Goal: Task Accomplishment & Management: Manage account settings

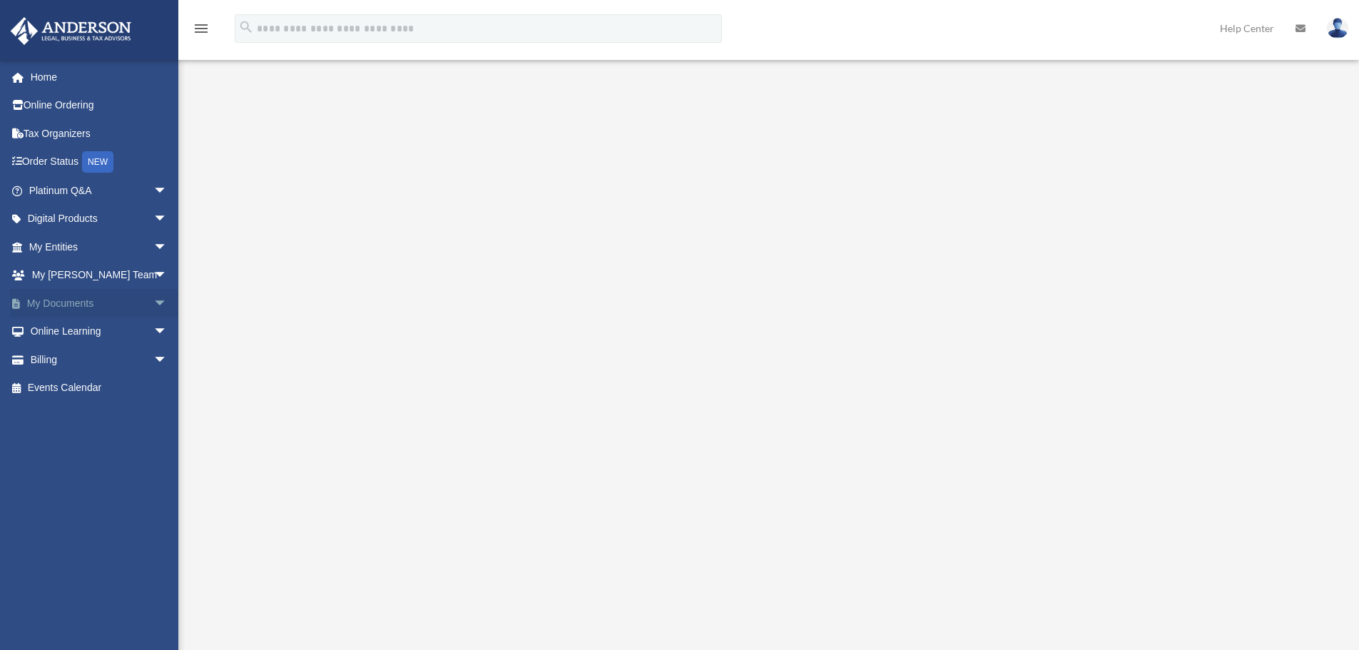
click at [45, 303] on link "My Documents arrow_drop_down" at bounding box center [99, 303] width 179 height 29
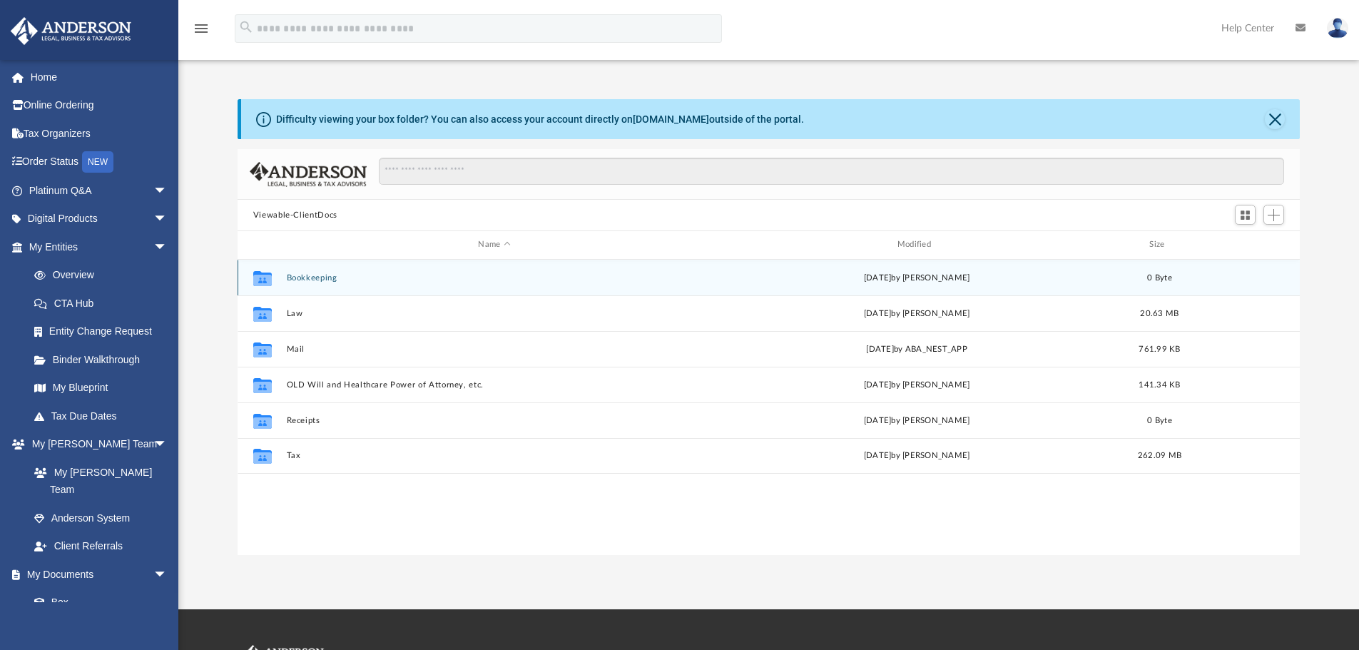
scroll to position [314, 1051]
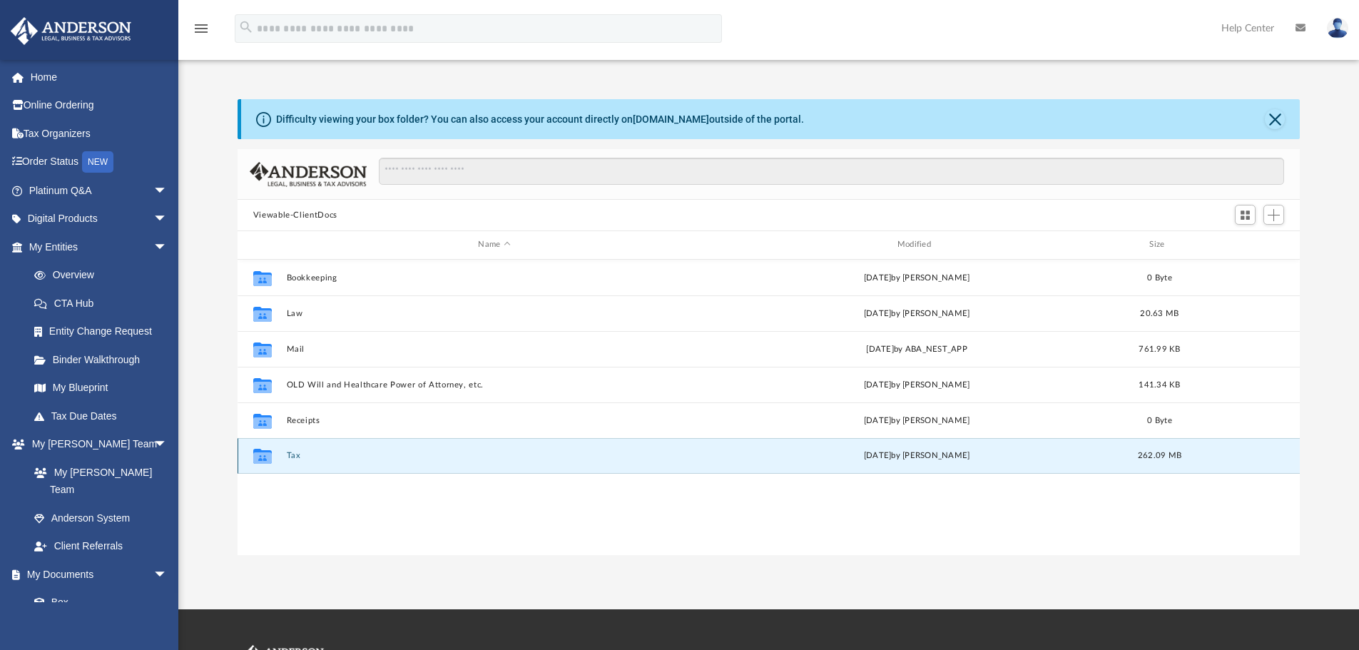
click at [295, 456] on button "Tax" at bounding box center [494, 455] width 416 height 9
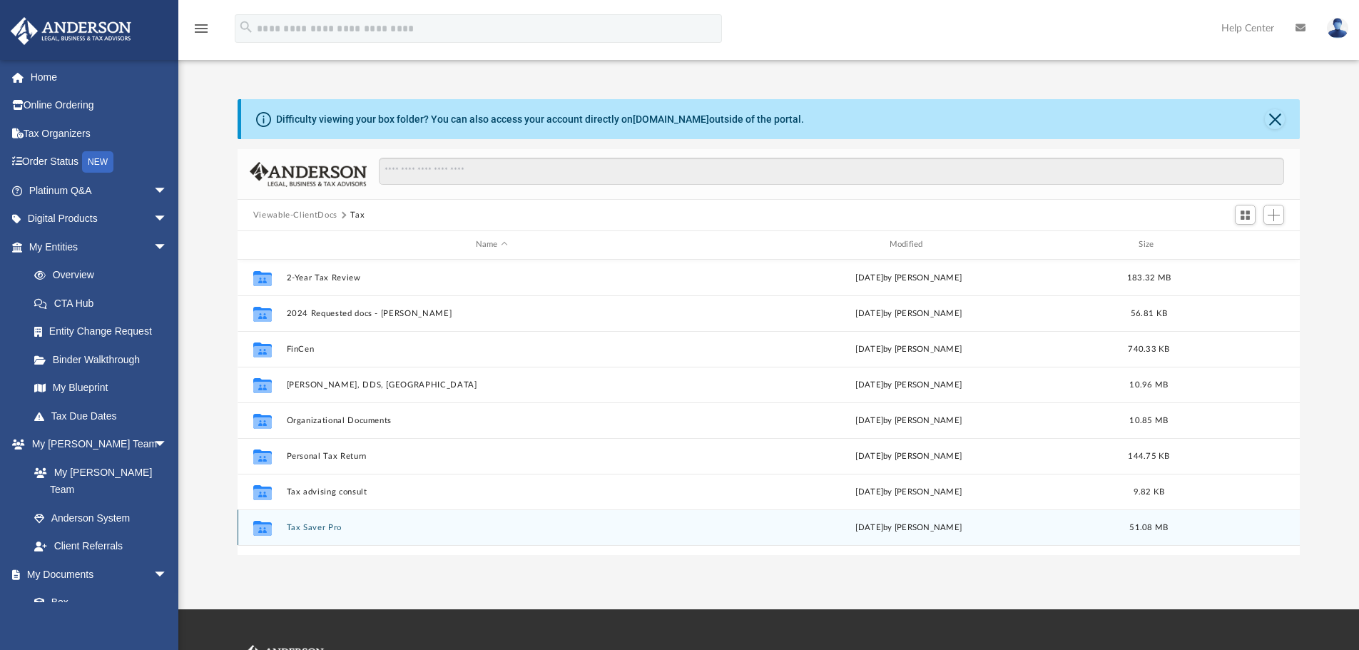
click at [317, 526] on button "Tax Saver Pro" at bounding box center [491, 527] width 411 height 9
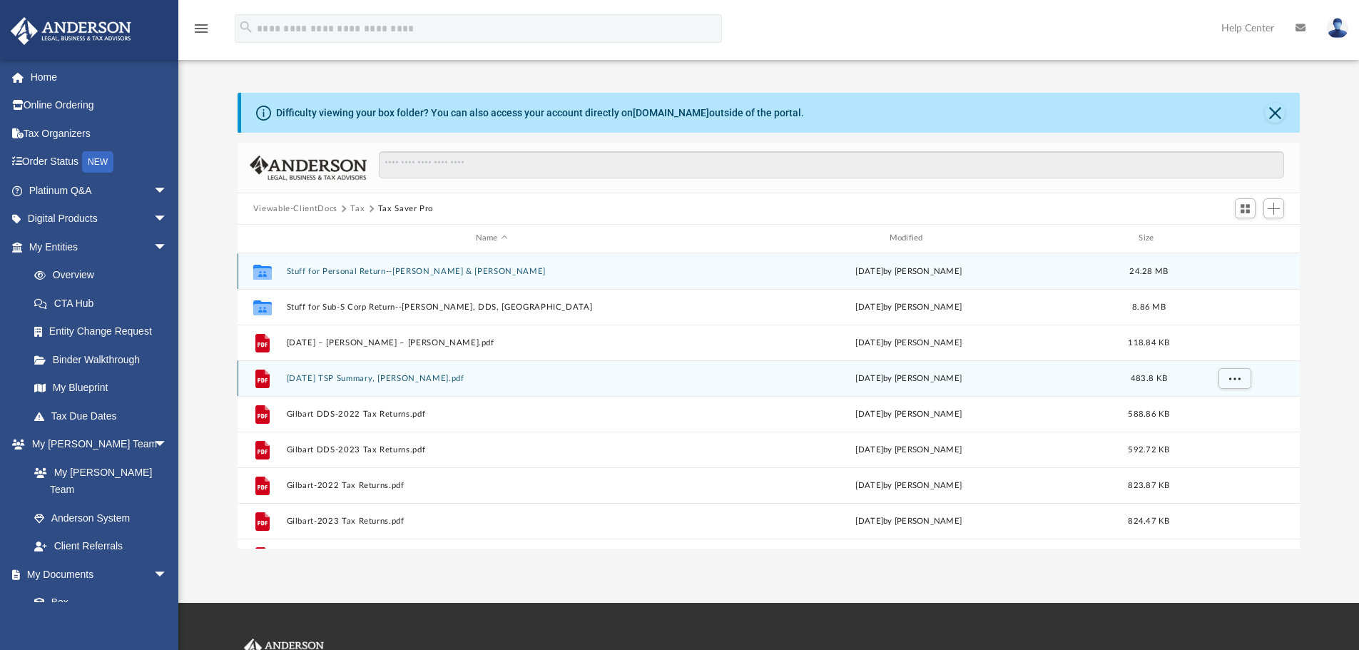
scroll to position [0, 0]
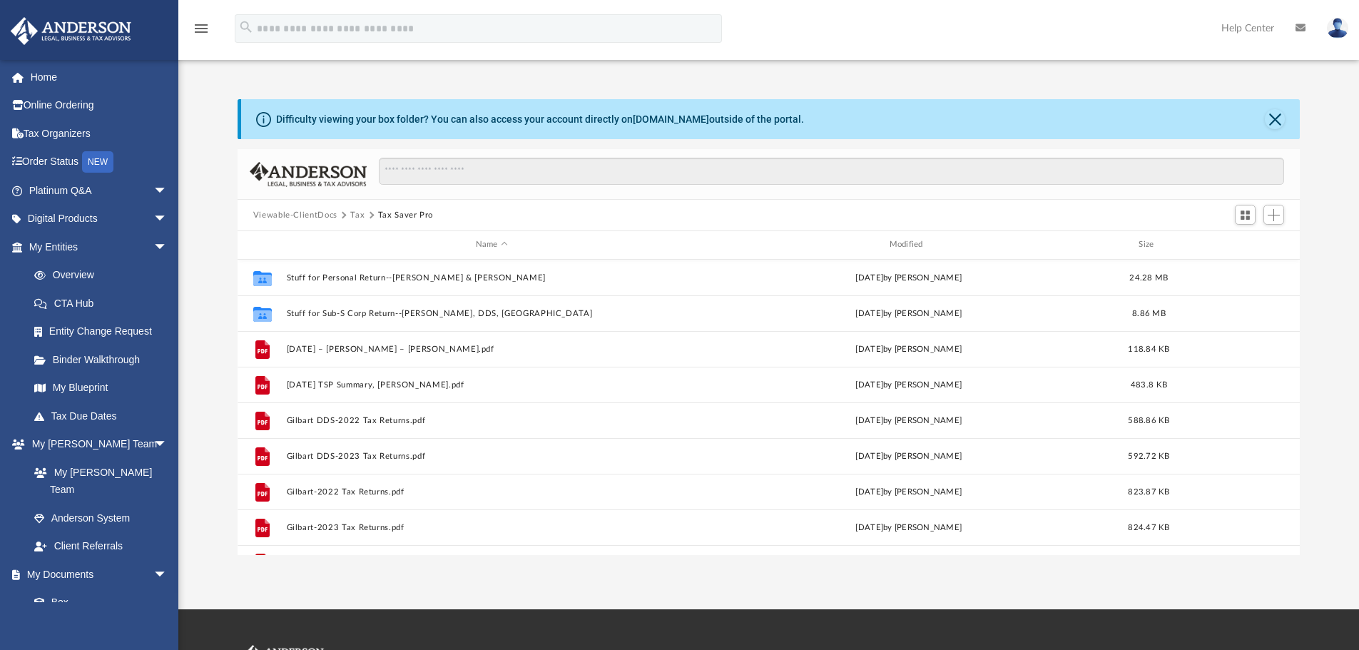
click at [357, 210] on button "Tax" at bounding box center [357, 215] width 14 height 13
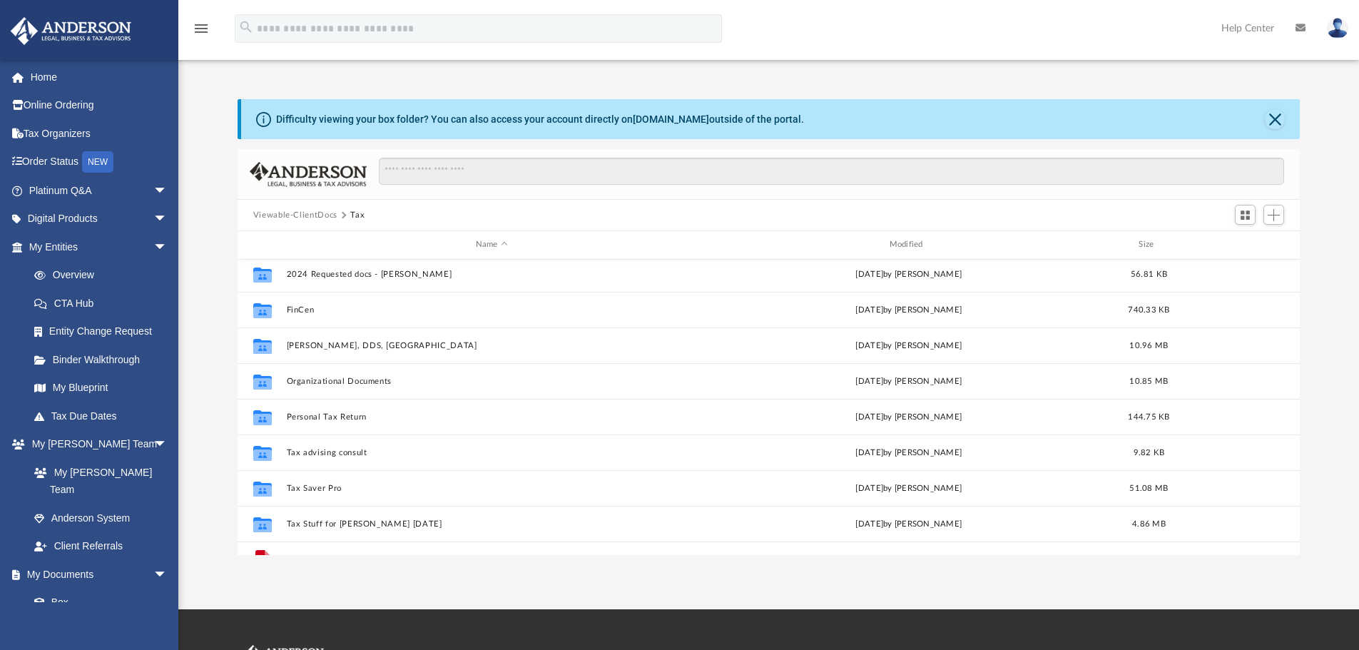
scroll to position [61, 0]
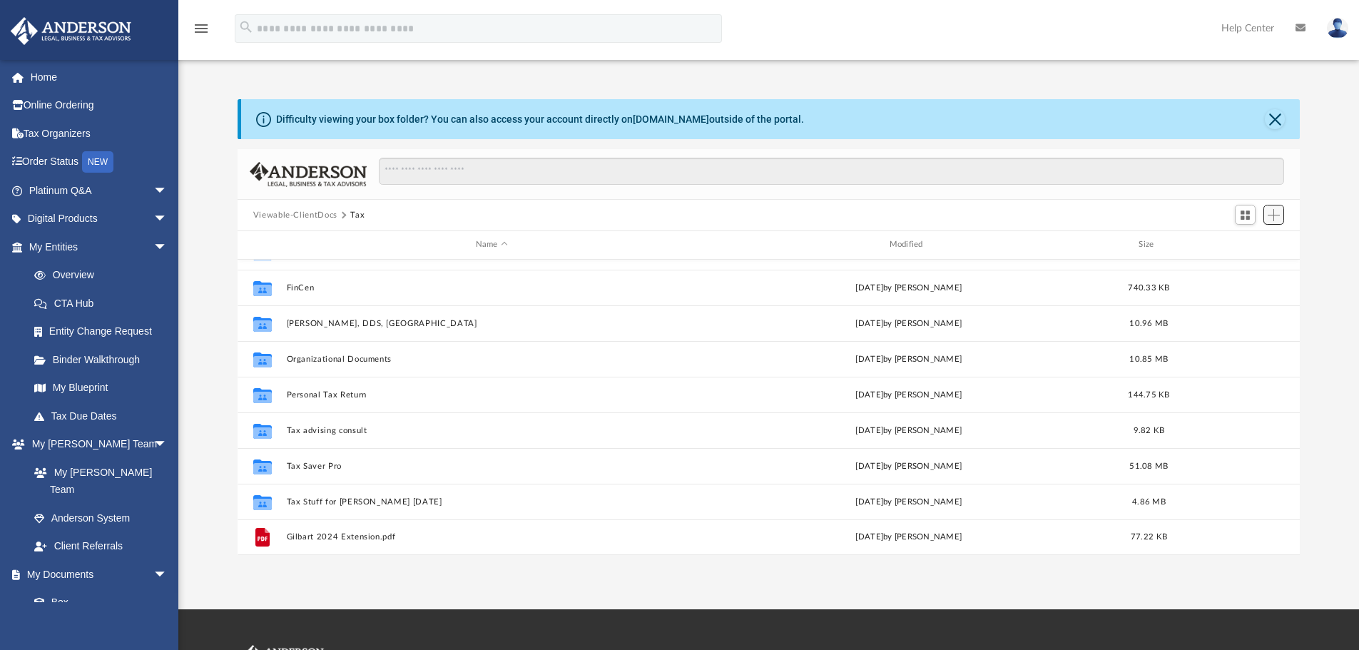
click at [1273, 219] on span "Add" at bounding box center [1273, 215] width 12 height 12
click at [1249, 263] on li "New Folder" at bounding box center [1253, 265] width 46 height 15
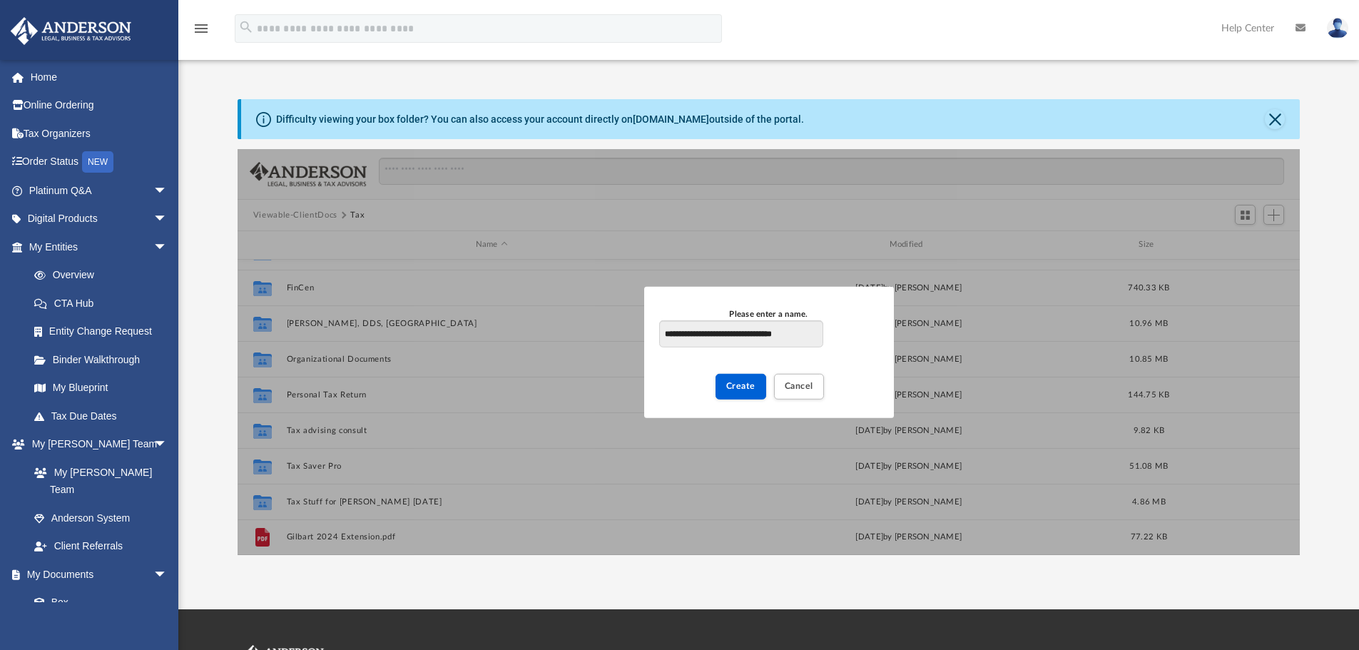
drag, startPoint x: 810, startPoint y: 327, endPoint x: 605, endPoint y: 331, distance: 204.7
click at [606, 331] on div "**********" at bounding box center [768, 352] width 1063 height 406
type input "**********"
click at [738, 384] on span "Create" at bounding box center [740, 386] width 29 height 9
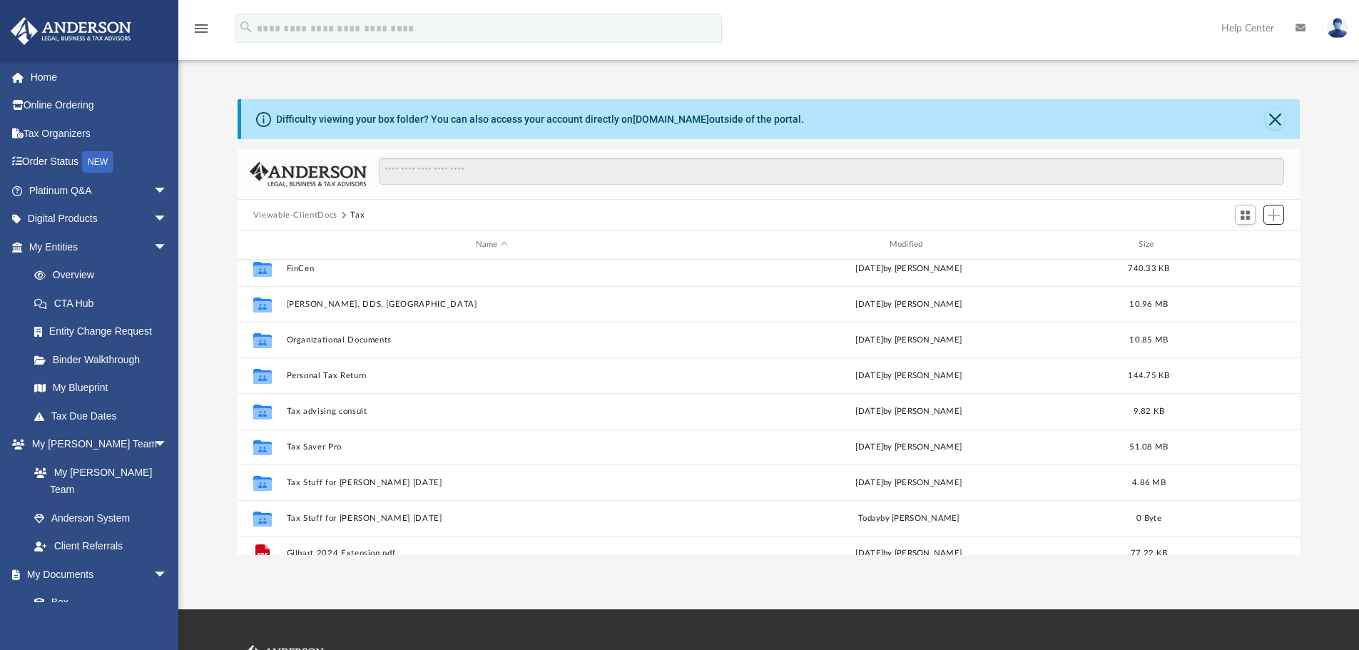
scroll to position [97, 0]
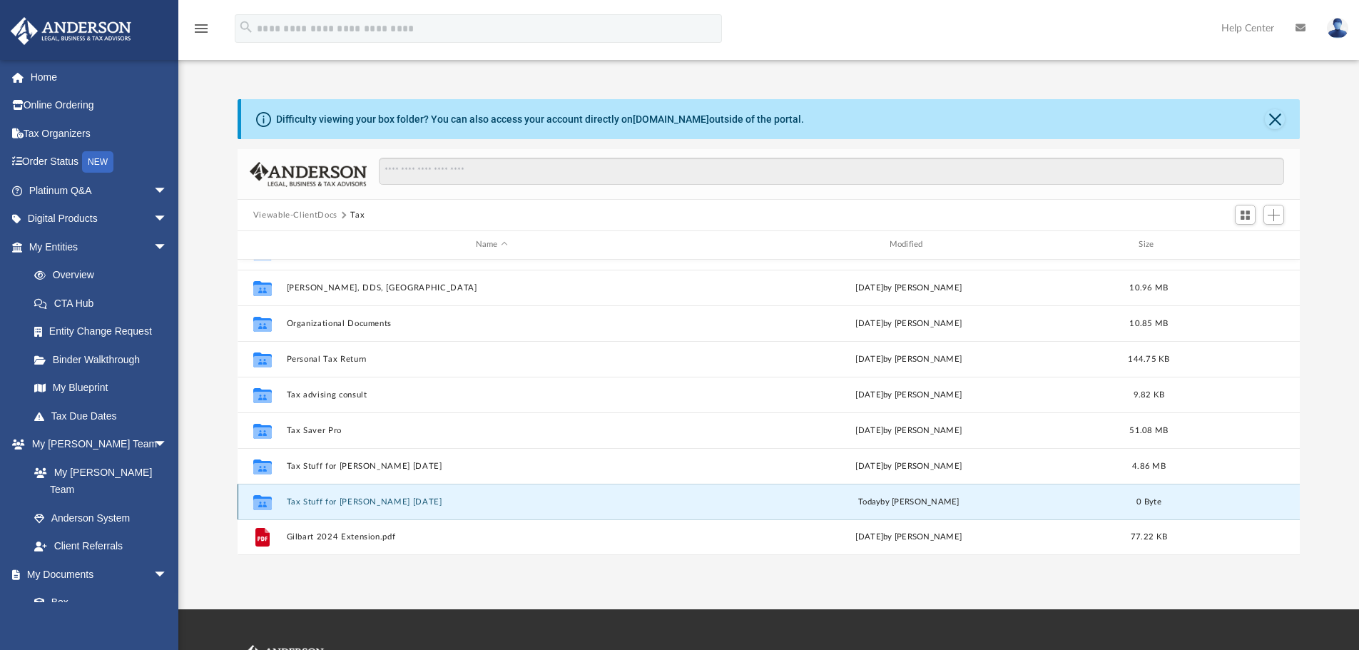
click at [376, 499] on button "Tax Stuff for [PERSON_NAME] [DATE]" at bounding box center [491, 501] width 411 height 9
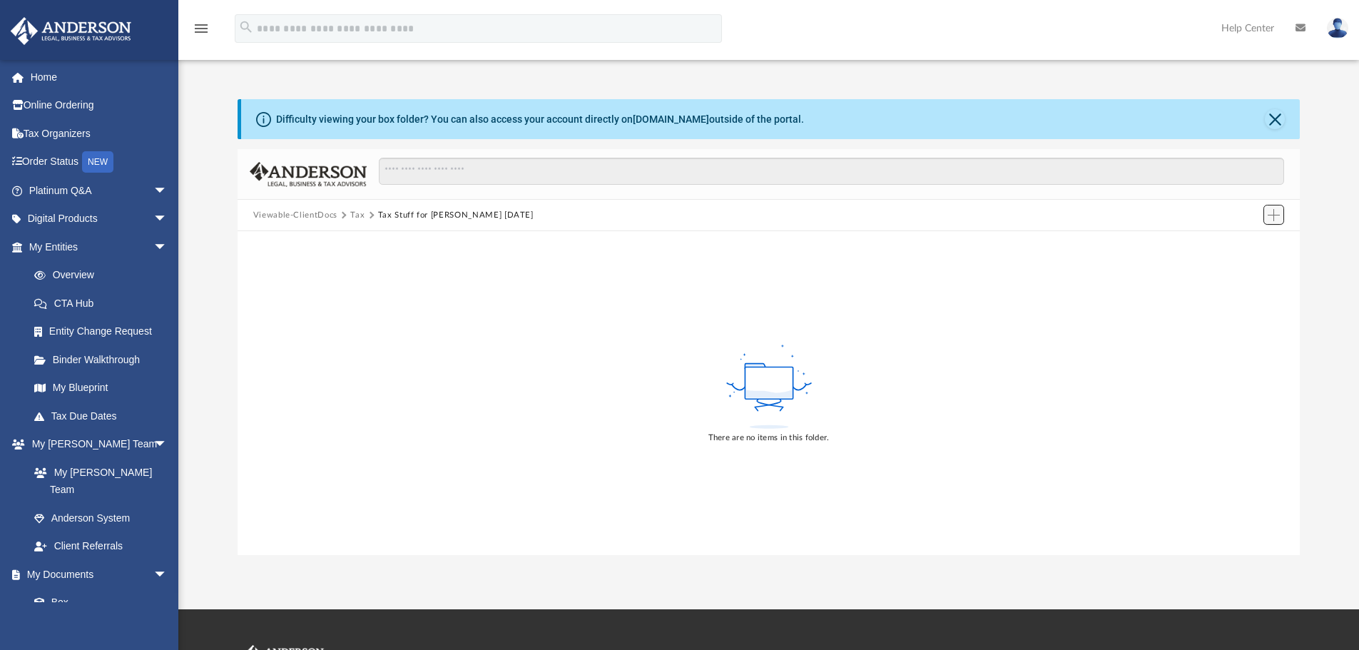
click at [1279, 209] on span "Add" at bounding box center [1273, 215] width 12 height 12
click at [1242, 242] on li "Upload" at bounding box center [1253, 243] width 46 height 15
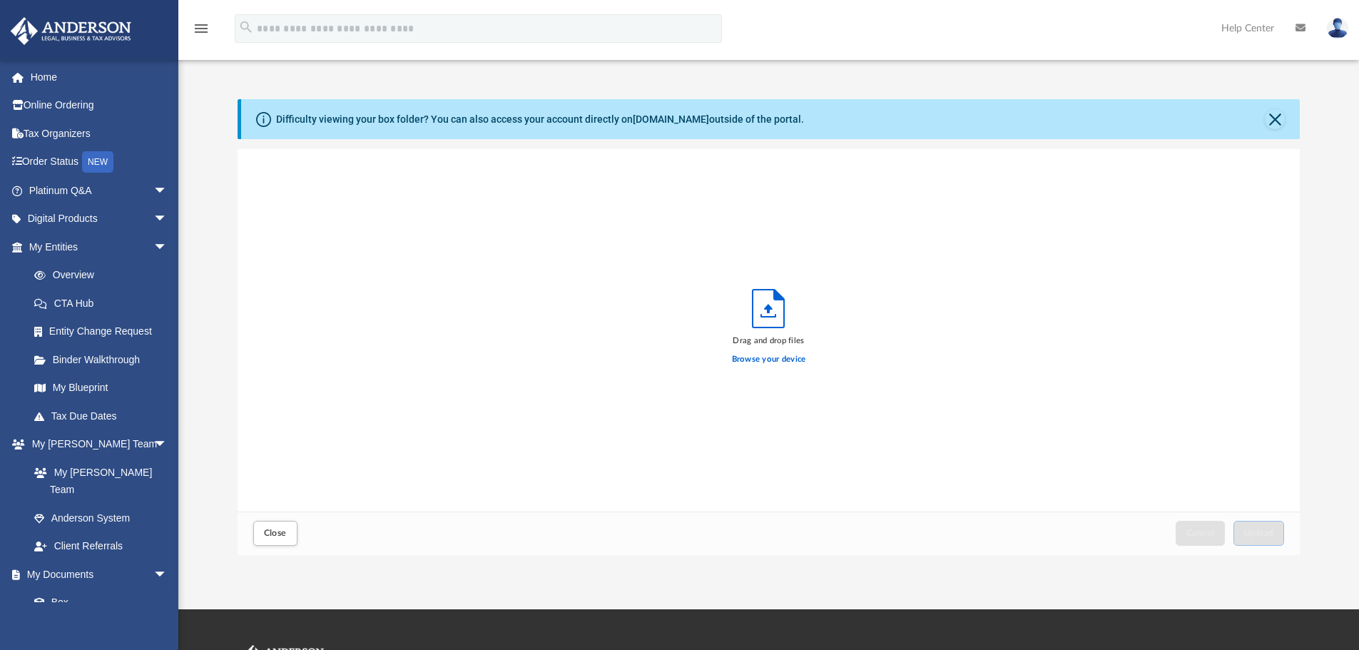
scroll to position [351, 1051]
click at [758, 355] on label "Browse your device" at bounding box center [769, 359] width 74 height 13
click at [0, 0] on input "Browse your device" at bounding box center [0, 0] width 0 height 0
click at [1272, 536] on span "Upload" at bounding box center [1259, 532] width 30 height 9
click at [283, 536] on span "Close" at bounding box center [275, 532] width 23 height 9
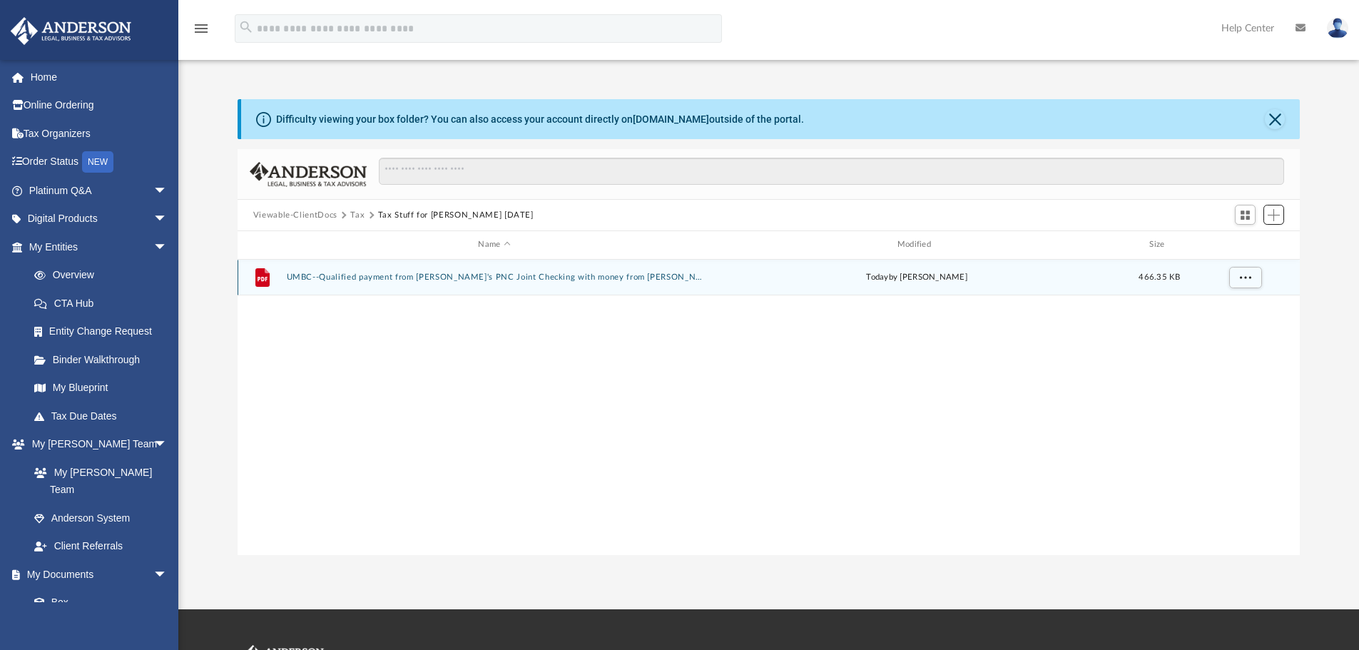
scroll to position [314, 1051]
